Goal: Information Seeking & Learning: Learn about a topic

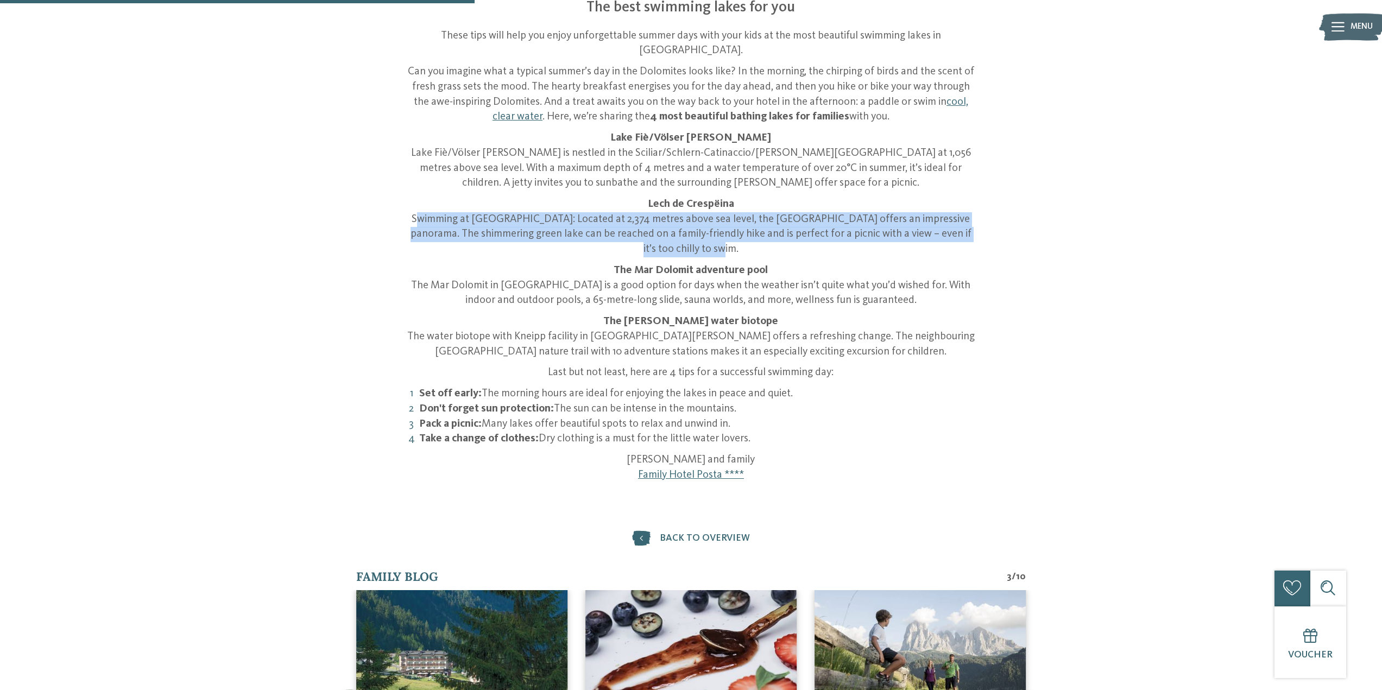
drag, startPoint x: 407, startPoint y: 203, endPoint x: 1015, endPoint y: 234, distance: 608.4
click at [1015, 234] on div "Summer | Dolomites | Active Splash, laugh, marvel The best swimming lakes for y…" at bounding box center [691, 110] width 813 height 743
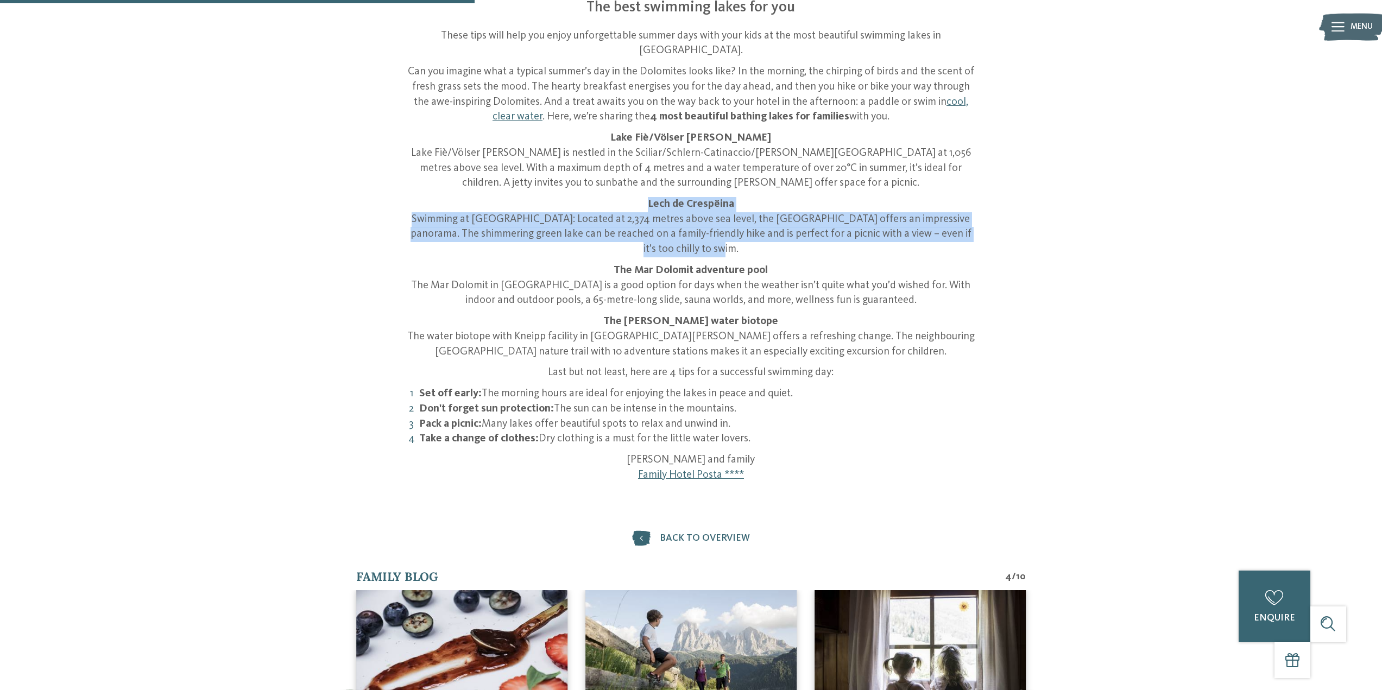
drag, startPoint x: 647, startPoint y: 189, endPoint x: 790, endPoint y: 232, distance: 149.6
click at [790, 232] on p "Lech de Crespëina Swimming at [GEOGRAPHIC_DATA]: Located at 2,374 metres above …" at bounding box center [691, 227] width 568 height 60
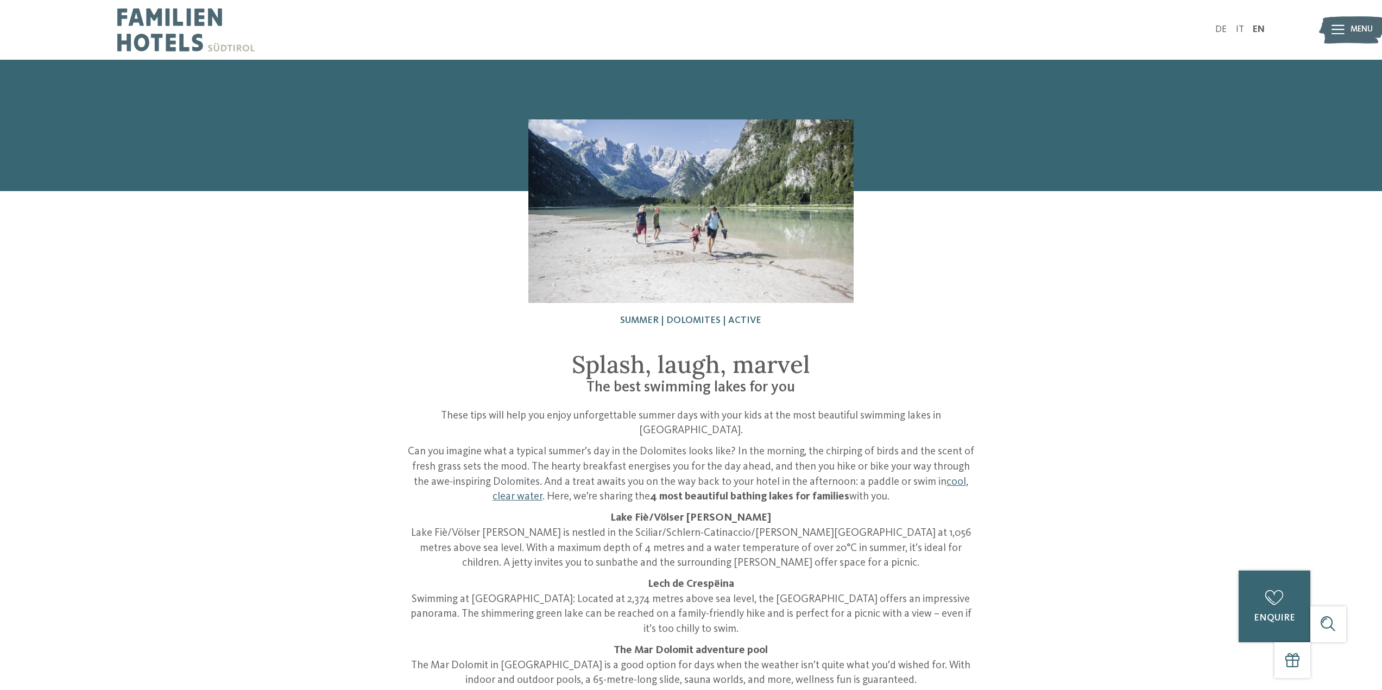
click at [773, 350] on span "Splash, laugh, marvel" at bounding box center [691, 364] width 238 height 30
drag, startPoint x: 744, startPoint y: 559, endPoint x: 635, endPoint y: 560, distance: 109.1
click at [635, 560] on div "These tips will help you enjoy unforgettable summer days with your kids at the …" at bounding box center [691, 636] width 568 height 454
copy strong "Lech de Crespëina"
